Goal: Information Seeking & Learning: Learn about a topic

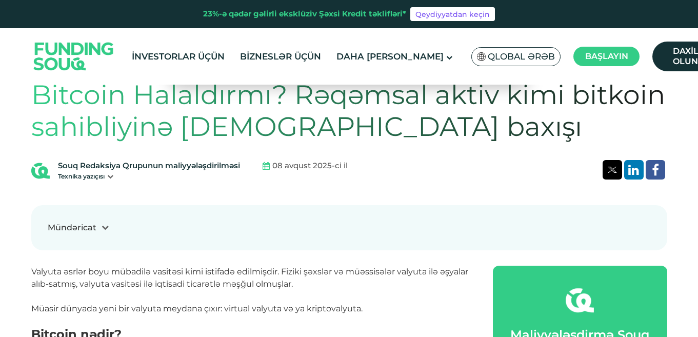
scroll to position [344, 0]
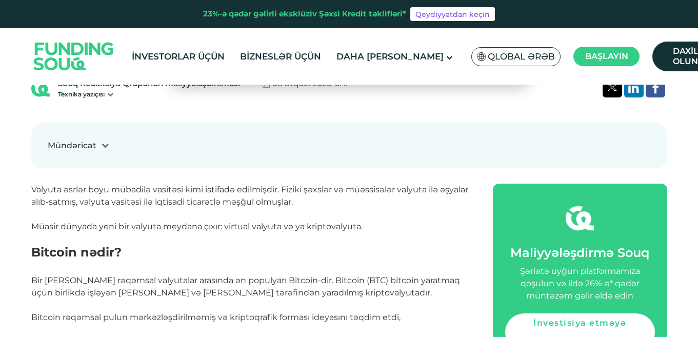
click at [72, 154] on div "Mündəricat 1 Bitcoin nədir? 2 Bitcoin üçün istifadə halları hansılardır? 3 Bitc…" at bounding box center [349, 145] width 636 height 45
click at [77, 148] on font "Mündəricat" at bounding box center [72, 146] width 49 height 10
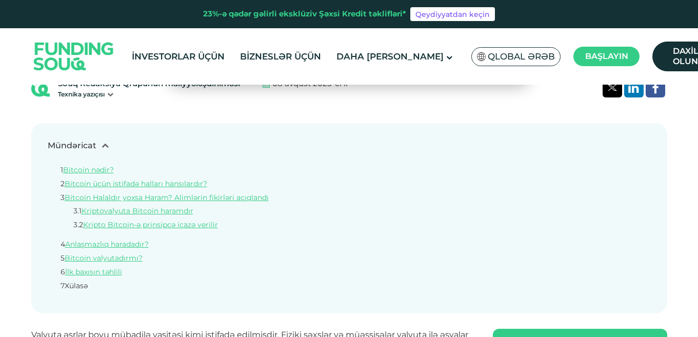
click at [75, 283] on font "Xülasə" at bounding box center [76, 285] width 23 height 9
click at [64, 285] on font "7" at bounding box center [63, 285] width 4 height 9
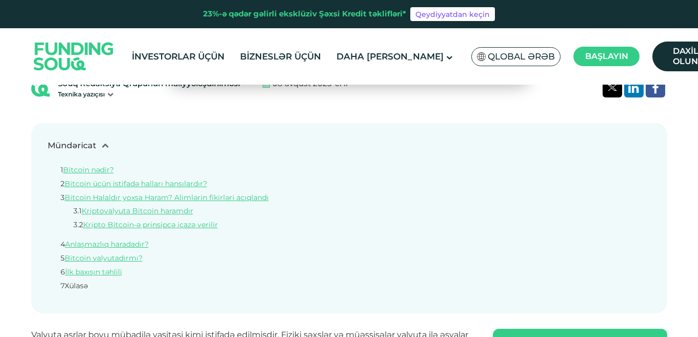
click at [84, 287] on font "Xülasə" at bounding box center [76, 285] width 23 height 9
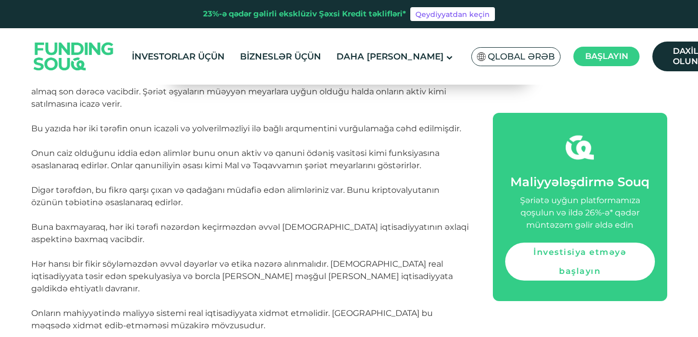
scroll to position [0, 0]
